Goal: Information Seeking & Learning: Learn about a topic

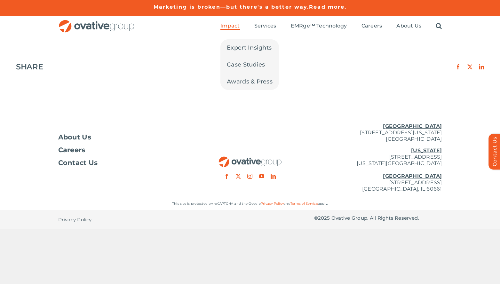
click at [231, 25] on span "Impact" at bounding box center [229, 26] width 19 height 6
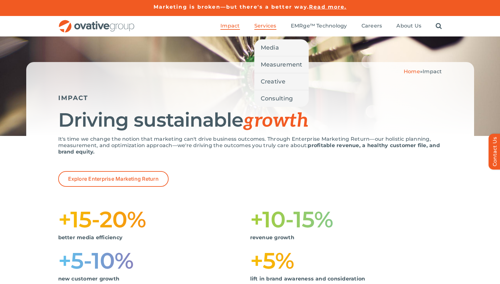
click at [268, 26] on span "Services" at bounding box center [265, 26] width 22 height 6
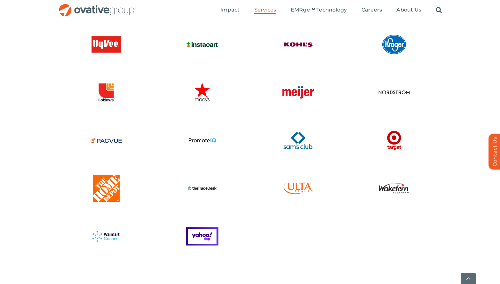
scroll to position [1600, 0]
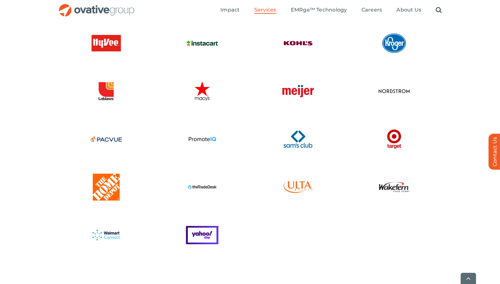
click at [200, 187] on img at bounding box center [201, 186] width 35 height 35
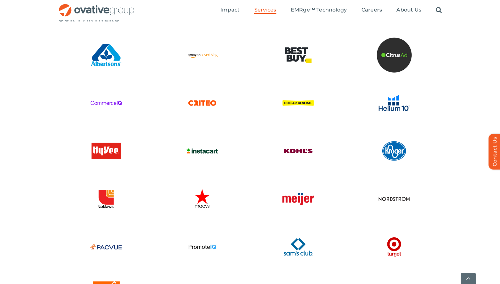
scroll to position [1491, 0]
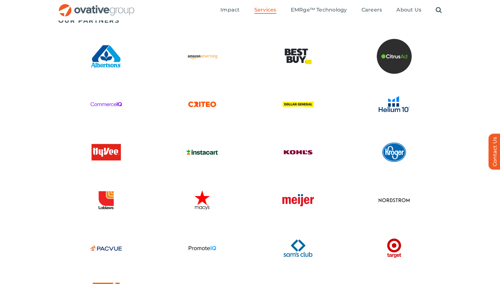
drag, startPoint x: 499, startPoint y: 242, endPoint x: 498, endPoint y: 261, distance: 19.5
click at [498, 273] on div "OUR PARTNERS" at bounding box center [250, 203] width 500 height 380
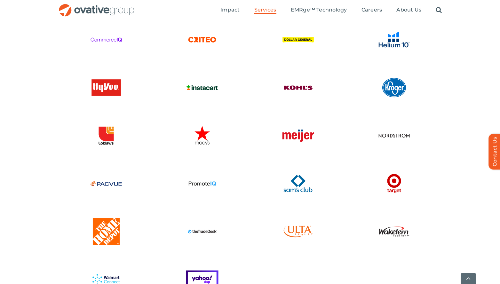
scroll to position [1731, 0]
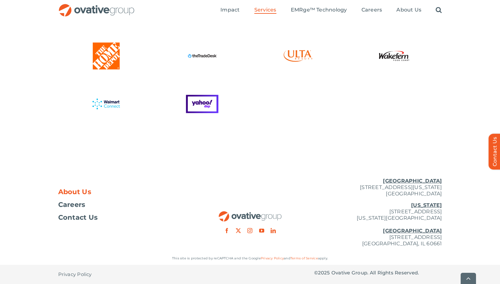
click at [75, 191] on span "About Us" at bounding box center [74, 192] width 33 height 6
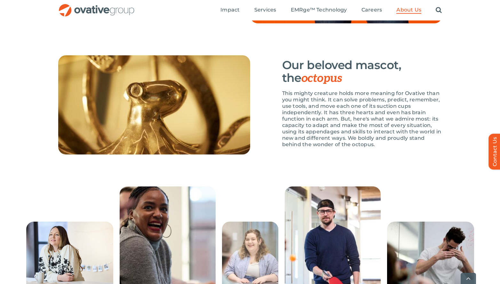
scroll to position [947, 0]
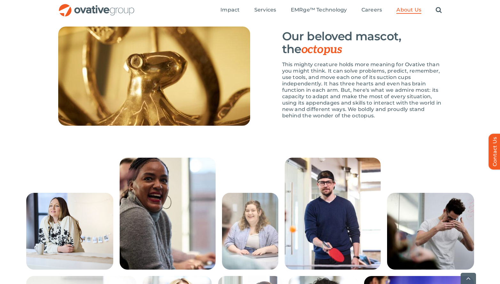
click at [496, 194] on div at bounding box center [250, 214] width 500 height 112
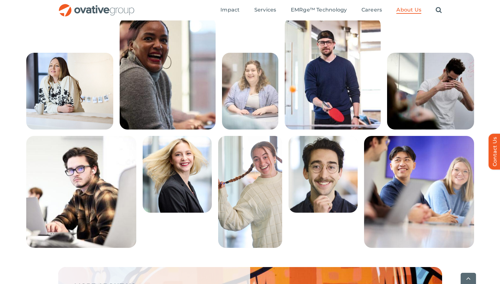
scroll to position [1117, 0]
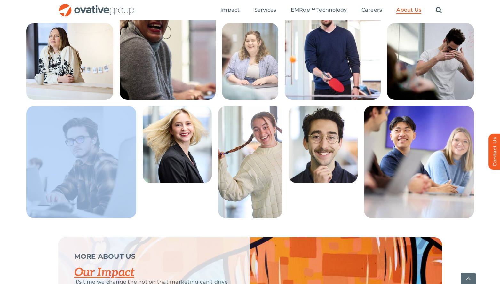
drag, startPoint x: 159, startPoint y: 223, endPoint x: 165, endPoint y: 201, distance: 23.0
click at [165, 201] on div at bounding box center [250, 162] width 384 height 112
click at [170, 183] on img at bounding box center [177, 144] width 69 height 77
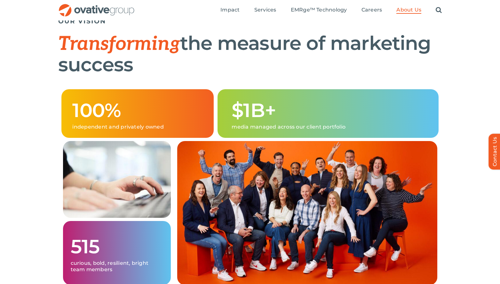
scroll to position [350, 0]
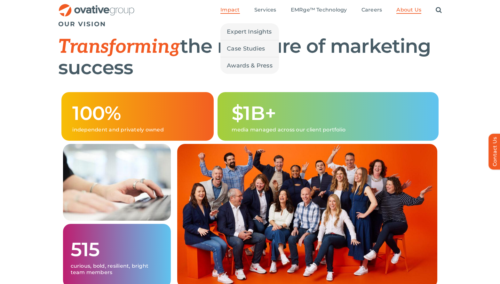
click at [229, 8] on span "Impact" at bounding box center [229, 10] width 19 height 6
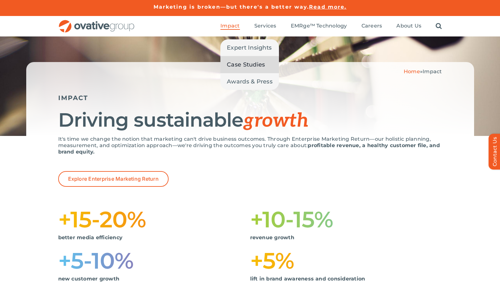
click at [238, 64] on span "Case Studies" at bounding box center [246, 64] width 38 height 9
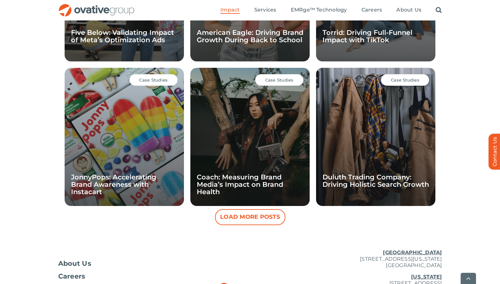
scroll to position [551, 0]
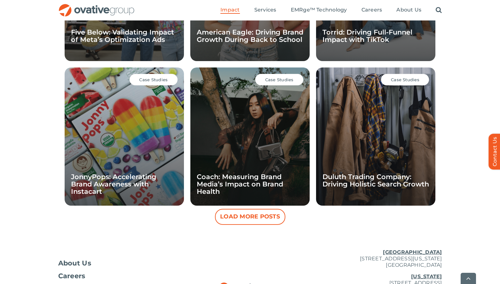
click at [247, 216] on button "Load More Posts" at bounding box center [250, 217] width 70 height 16
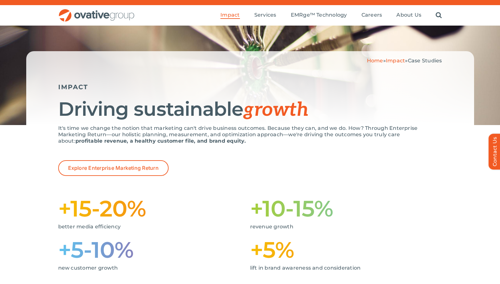
scroll to position [0, 0]
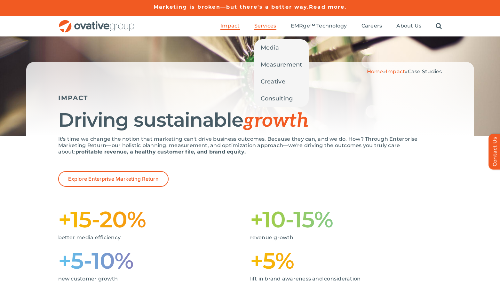
click at [263, 26] on span "Services" at bounding box center [265, 26] width 22 height 6
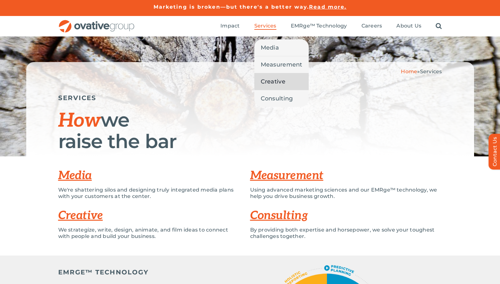
click at [272, 85] on span "Creative" at bounding box center [273, 81] width 25 height 9
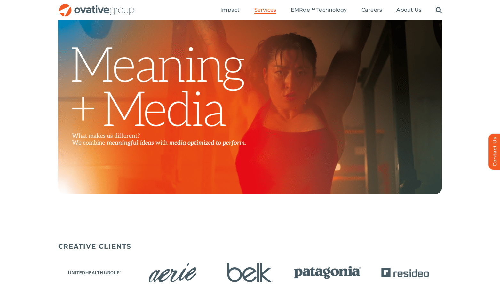
scroll to position [116, 0]
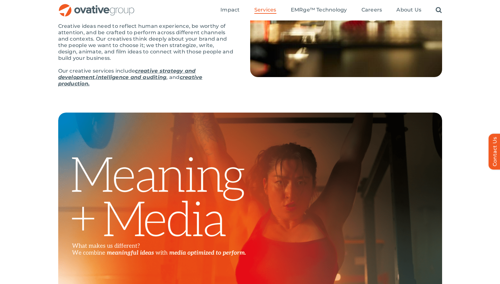
click at [189, 78] on link "creative production." at bounding box center [130, 80] width 144 height 12
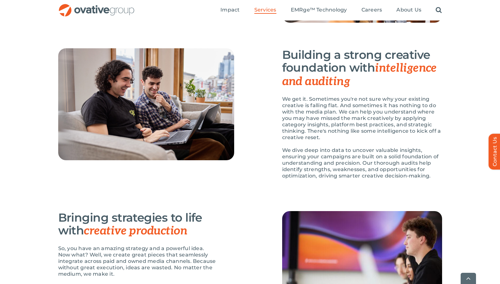
scroll to position [655, 0]
